Goal: Communication & Community: Answer question/provide support

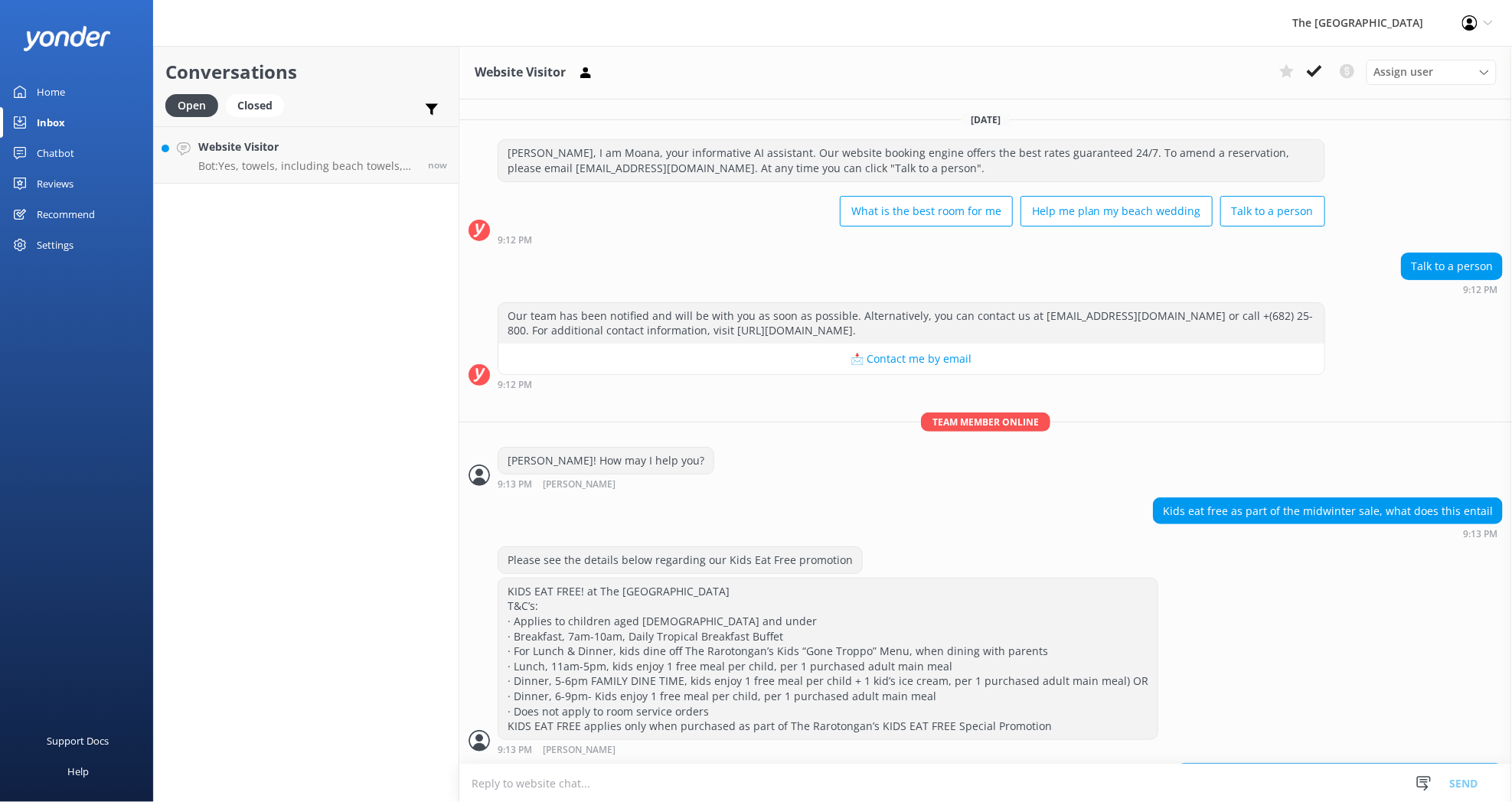
scroll to position [537, 0]
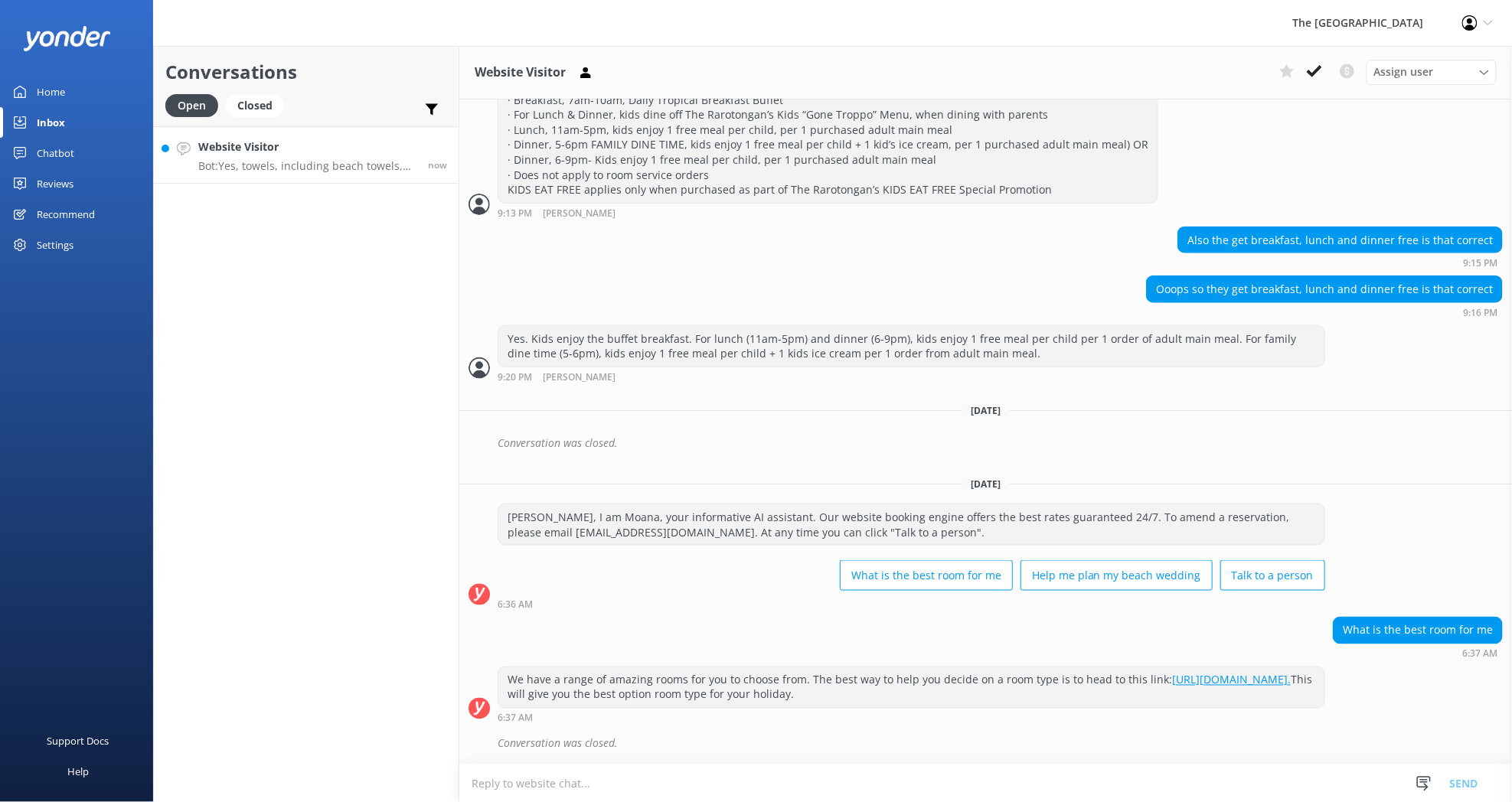
click at [228, 172] on p "Bot: Yes, towels, including beach towels, are complimentary for in-house guests…" at bounding box center [307, 166] width 218 height 14
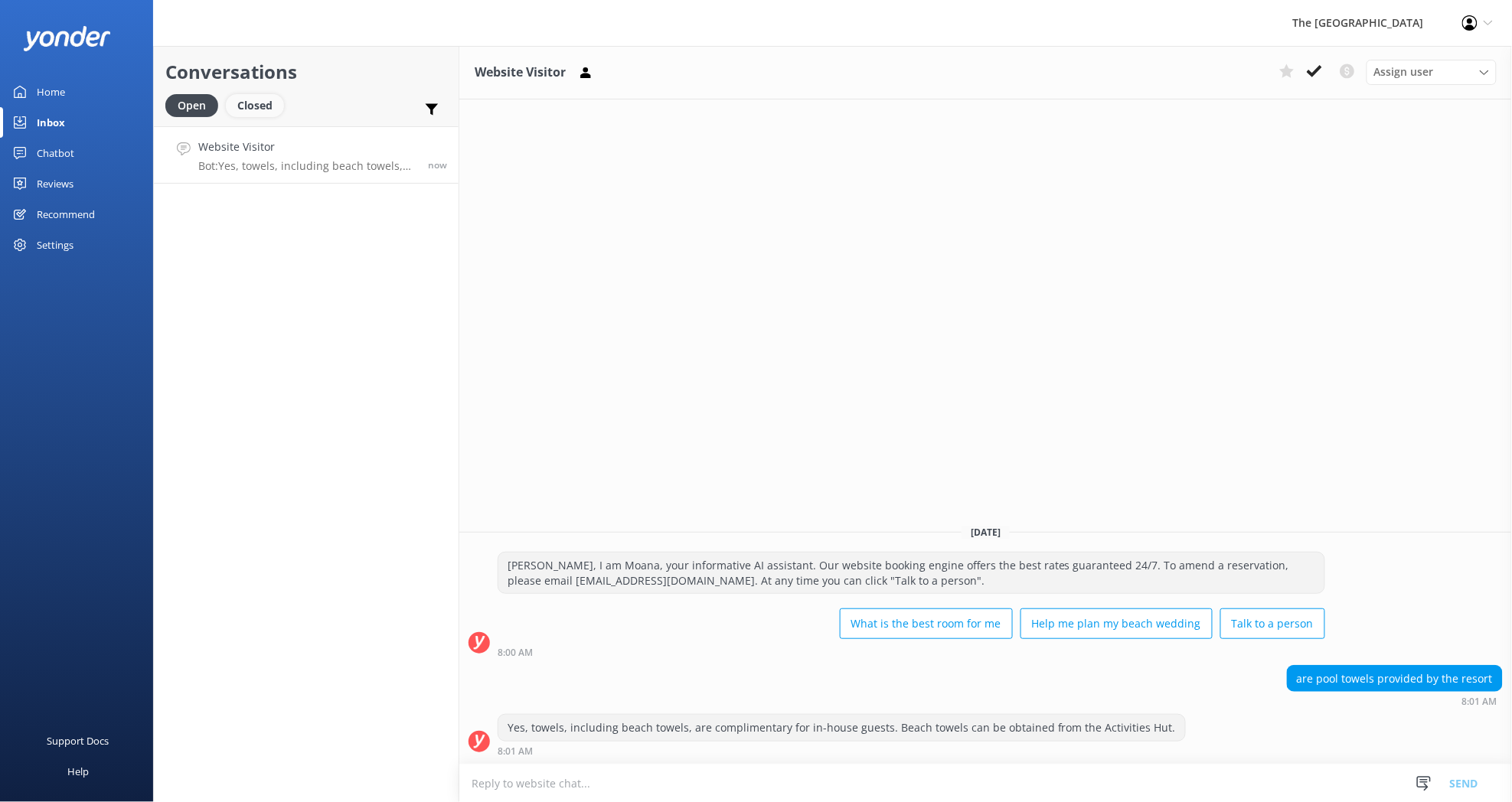
click at [251, 109] on div "Closed" at bounding box center [255, 105] width 58 height 23
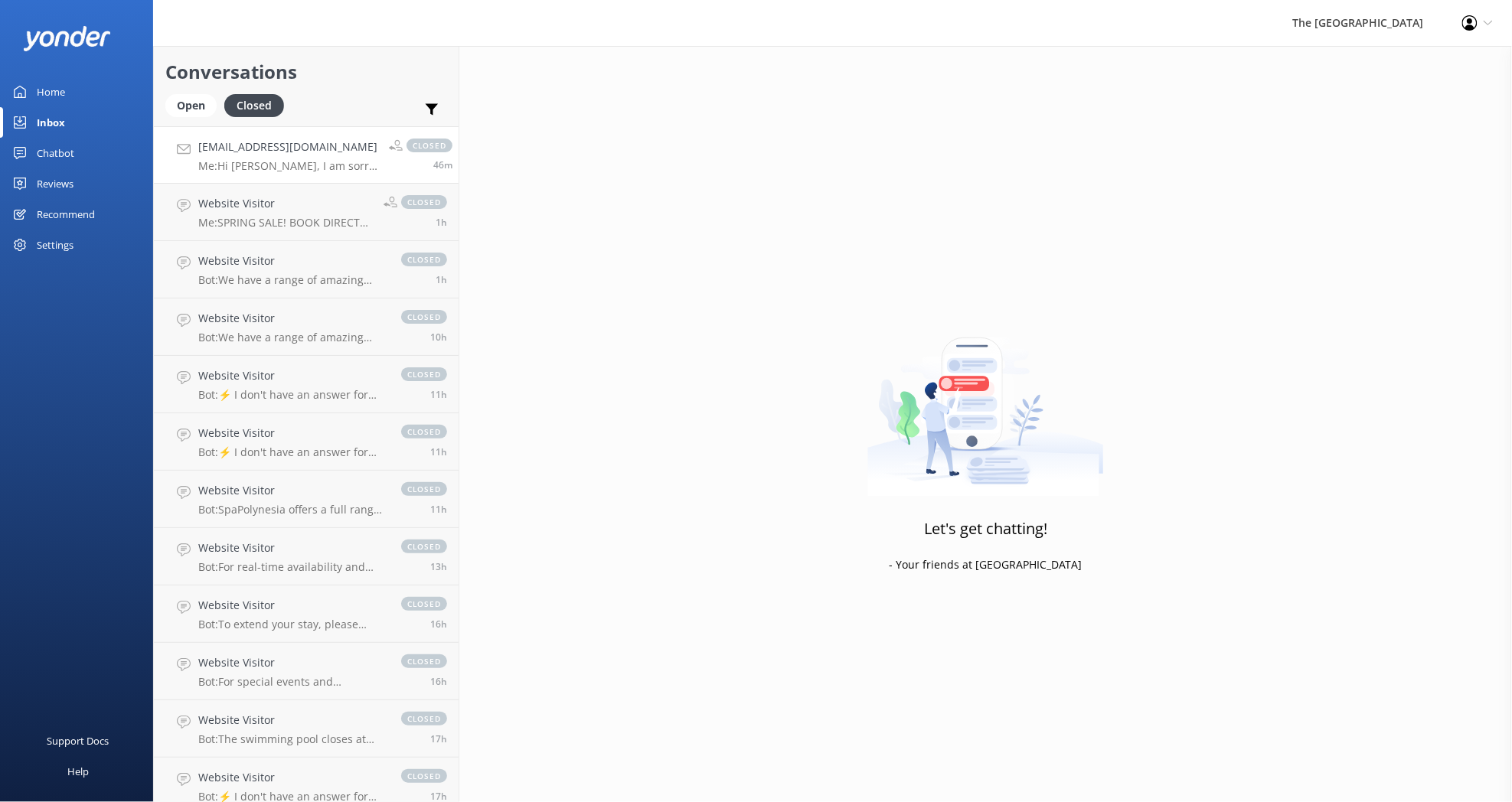
click at [265, 163] on p "Me: Hi [PERSON_NAME], I am sorry to hear if you didnt get ay response from our …" at bounding box center [287, 166] width 179 height 14
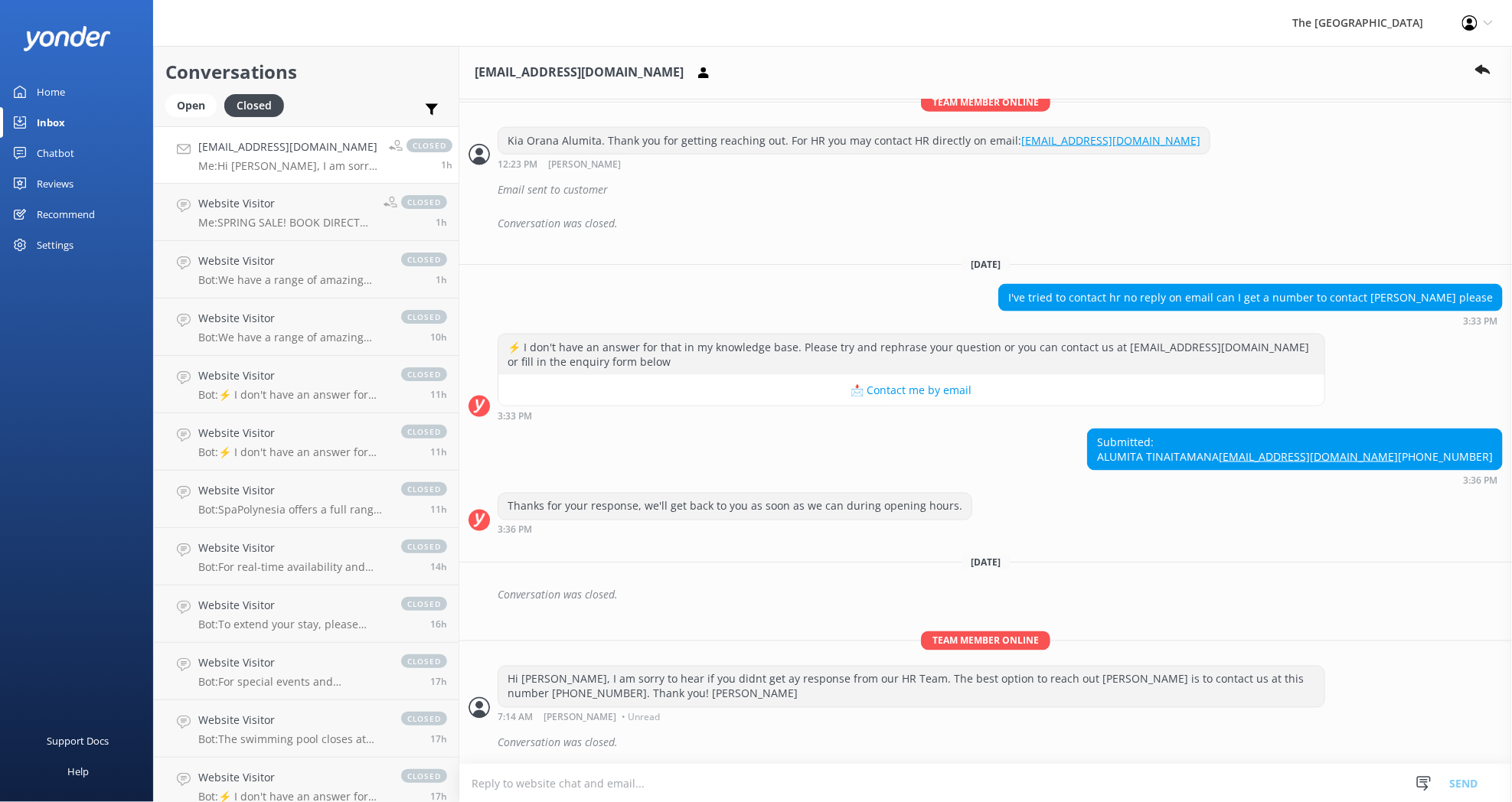
scroll to position [377, 0]
